Goal: Navigation & Orientation: Find specific page/section

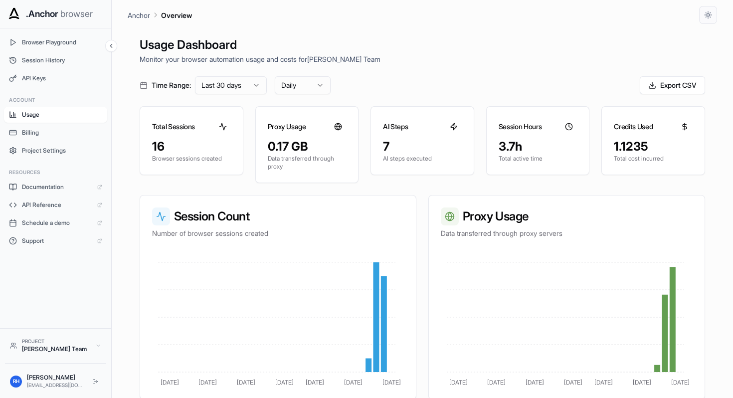
click at [64, 117] on span "Usage" at bounding box center [62, 115] width 80 height 8
click at [65, 13] on span "browser" at bounding box center [76, 14] width 32 height 14
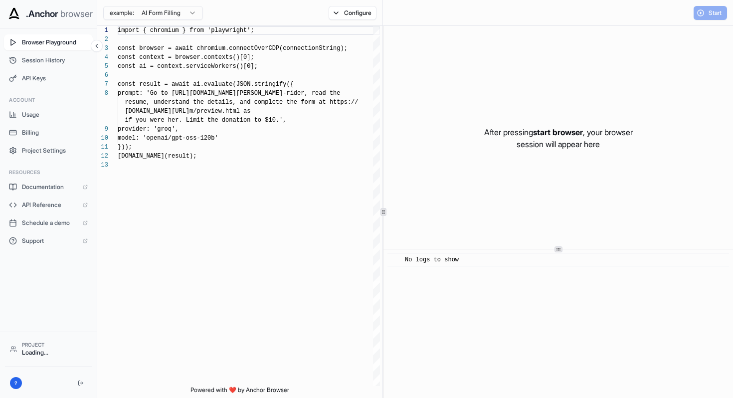
scroll to position [63, 0]
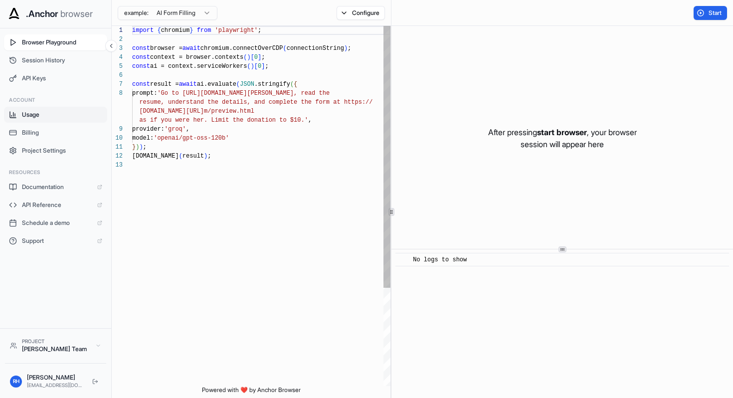
click at [69, 110] on button "Usage" at bounding box center [55, 115] width 103 height 16
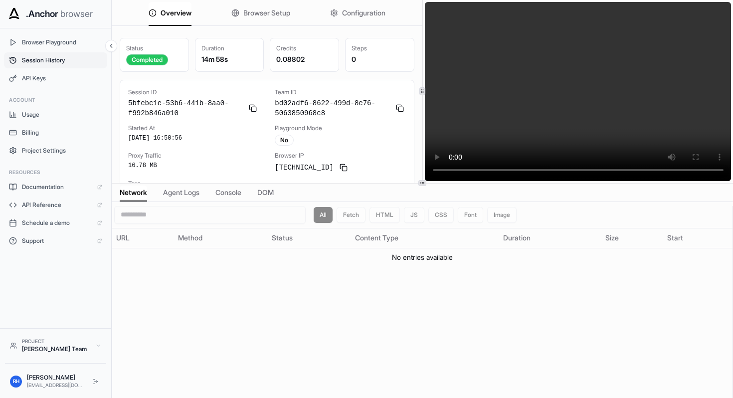
click at [65, 62] on span "Session History" at bounding box center [62, 60] width 80 height 8
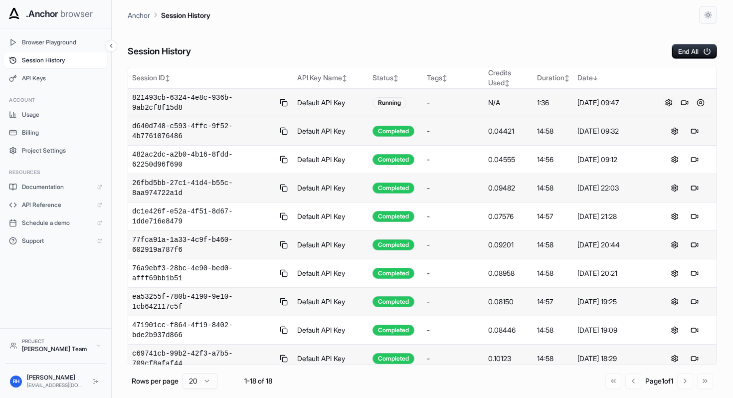
click at [665, 103] on button at bounding box center [669, 103] width 12 height 12
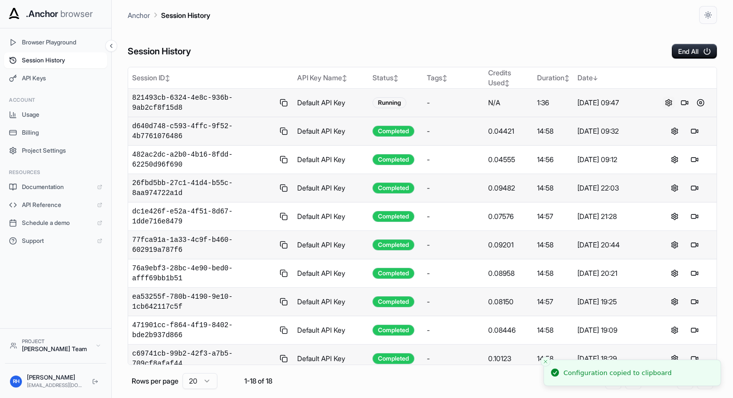
click at [663, 104] on button at bounding box center [669, 103] width 12 height 12
click at [602, 104] on div "Oct 15, 2025, 09:47" at bounding box center [613, 103] width 72 height 10
click at [153, 102] on span "821493cb-6324-4e8c-936b-9ab2cf8f15d8" at bounding box center [203, 103] width 142 height 20
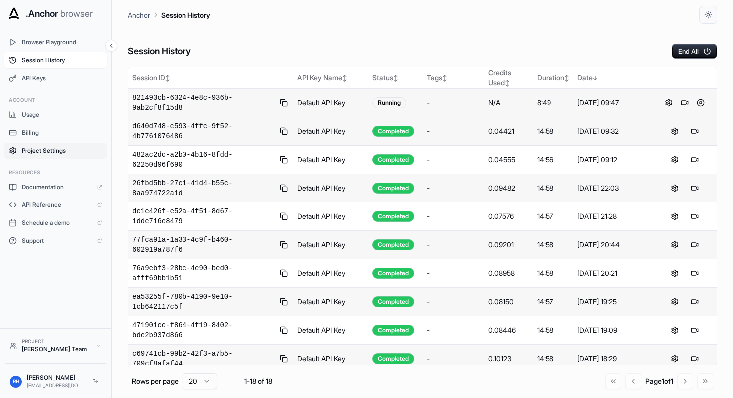
click at [52, 148] on span "Project Settings" at bounding box center [62, 151] width 80 height 8
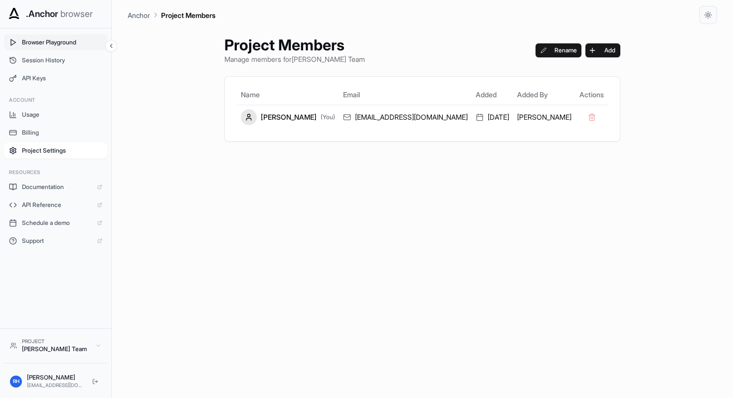
click at [83, 46] on span "Browser Playground" at bounding box center [62, 42] width 80 height 8
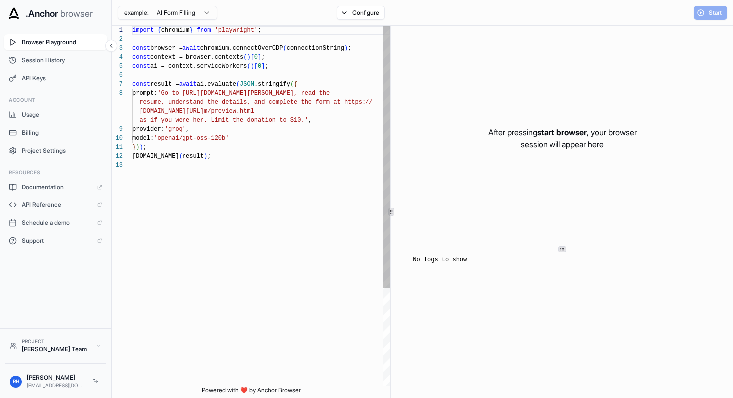
scroll to position [63, 0]
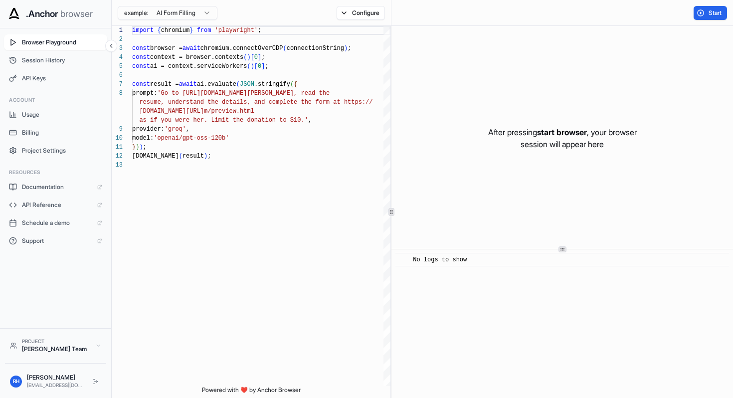
click at [56, 16] on span ".Anchor" at bounding box center [42, 14] width 32 height 14
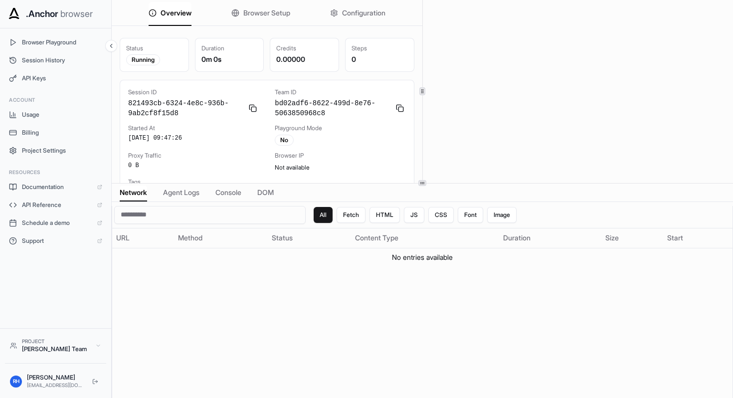
click at [359, 13] on span "Configuration" at bounding box center [363, 13] width 43 height 10
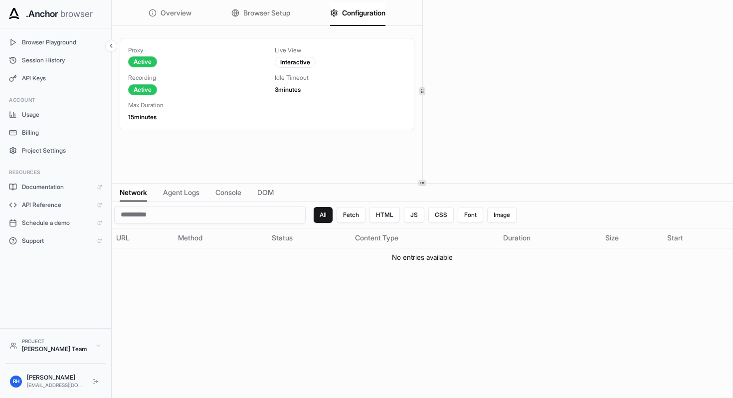
click at [291, 90] on span "3 minutes" at bounding box center [288, 89] width 26 height 7
click at [290, 89] on span "3 minutes" at bounding box center [288, 89] width 26 height 7
click at [274, 17] on span "Browser Setup" at bounding box center [266, 13] width 47 height 10
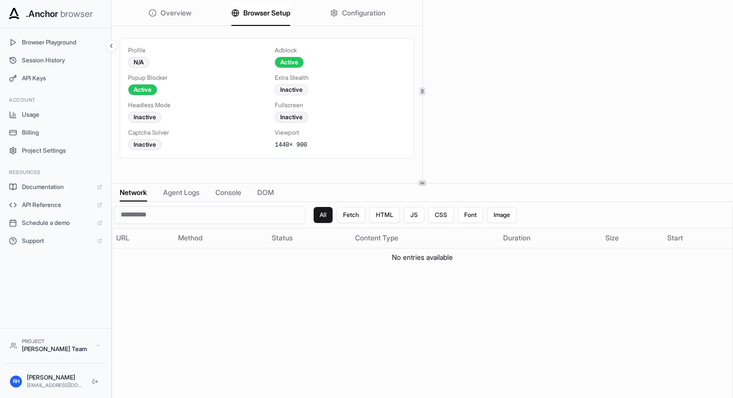
click at [293, 89] on div "Inactive" at bounding box center [291, 89] width 33 height 11
click at [352, 17] on span "Configuration" at bounding box center [363, 13] width 43 height 10
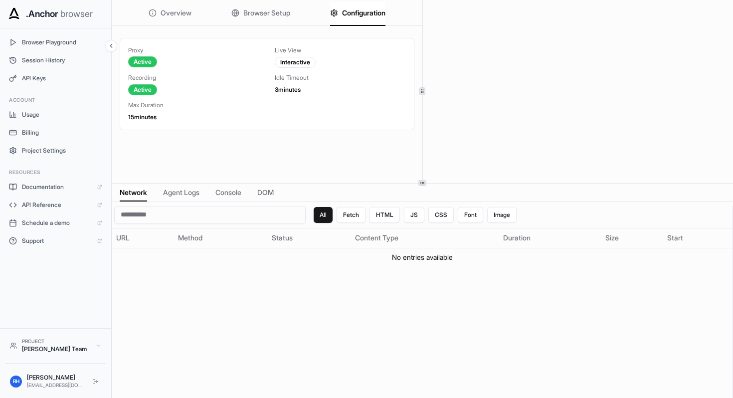
click at [178, 9] on span "Overview" at bounding box center [176, 13] width 31 height 10
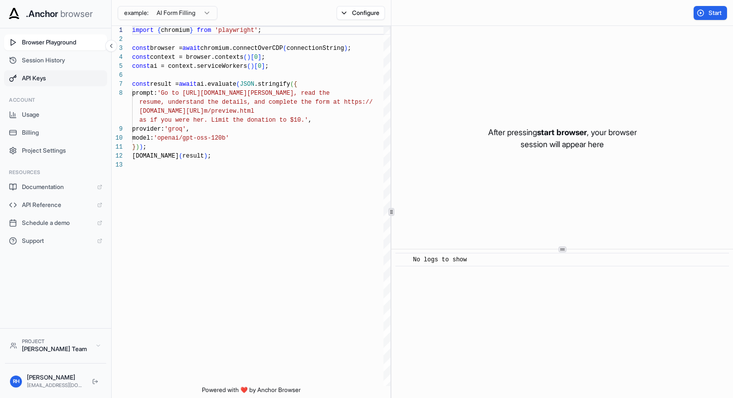
scroll to position [63, 0]
click at [67, 112] on span "Usage" at bounding box center [62, 115] width 80 height 8
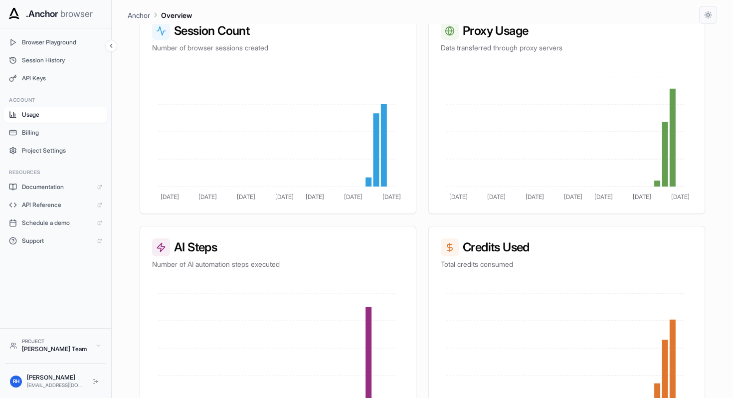
scroll to position [218, 0]
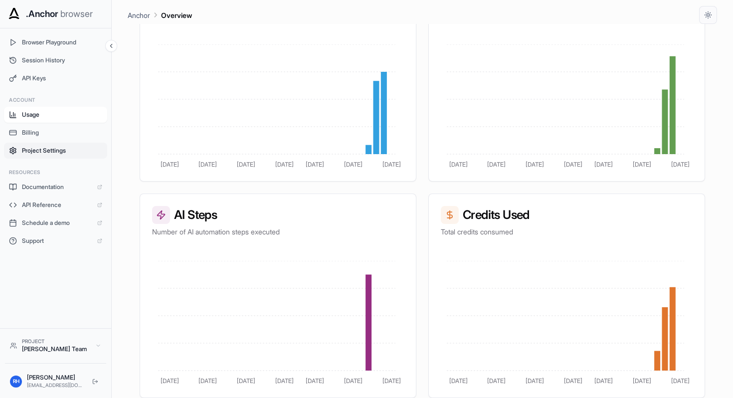
click at [51, 151] on span "Project Settings" at bounding box center [62, 151] width 80 height 8
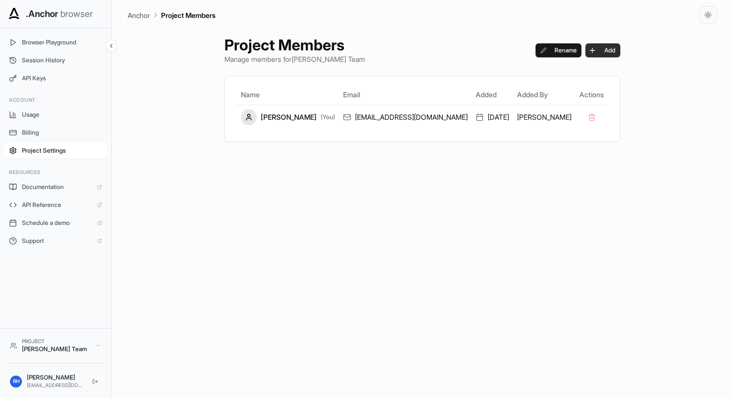
click at [585, 53] on button "Add" at bounding box center [602, 50] width 35 height 14
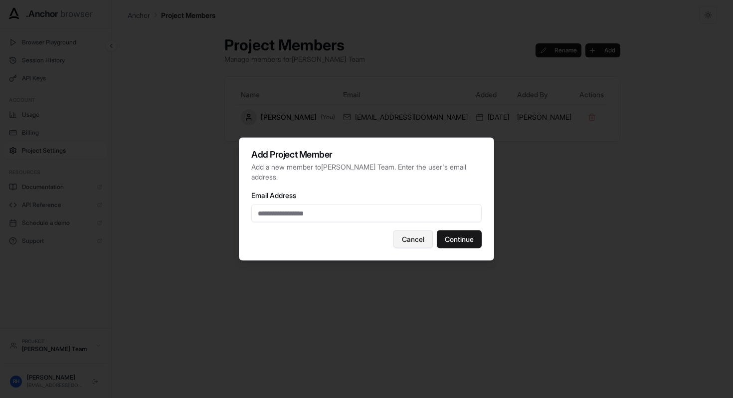
click at [401, 240] on button "Cancel" at bounding box center [412, 239] width 39 height 18
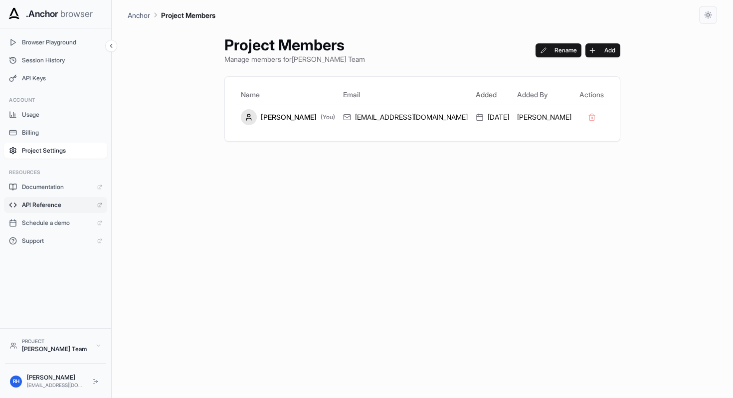
click at [58, 208] on span "API Reference" at bounding box center [57, 205] width 70 height 8
